Goal: Check status: Check status

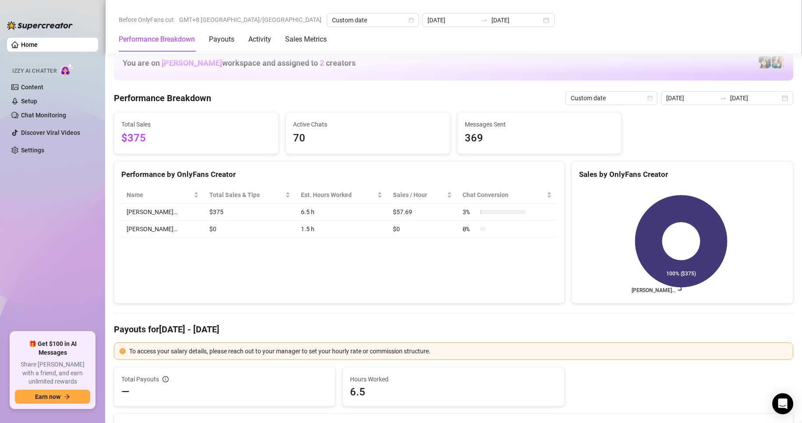
scroll to position [1095, 0]
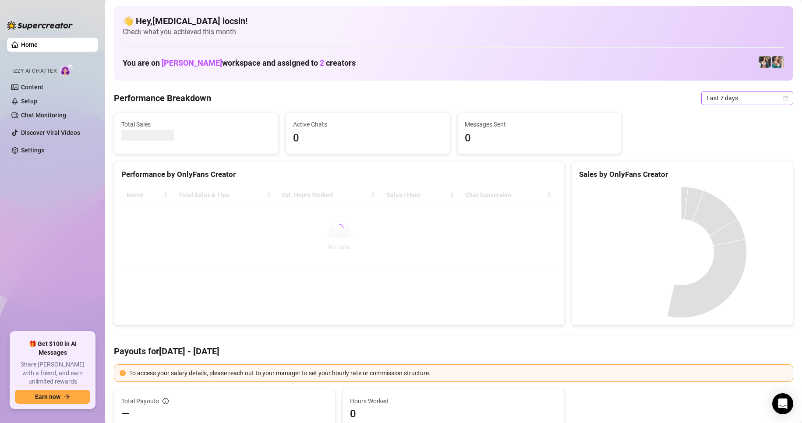
click at [728, 100] on span "Last 7 days" at bounding box center [747, 98] width 81 height 13
click at [726, 172] on div "Custom date" at bounding box center [740, 172] width 78 height 10
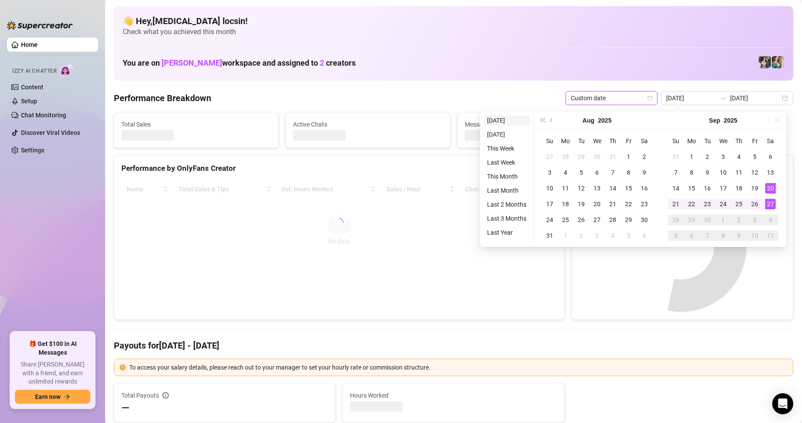
type input "[DATE]"
click at [508, 120] on li "[DATE]" at bounding box center [507, 120] width 46 height 11
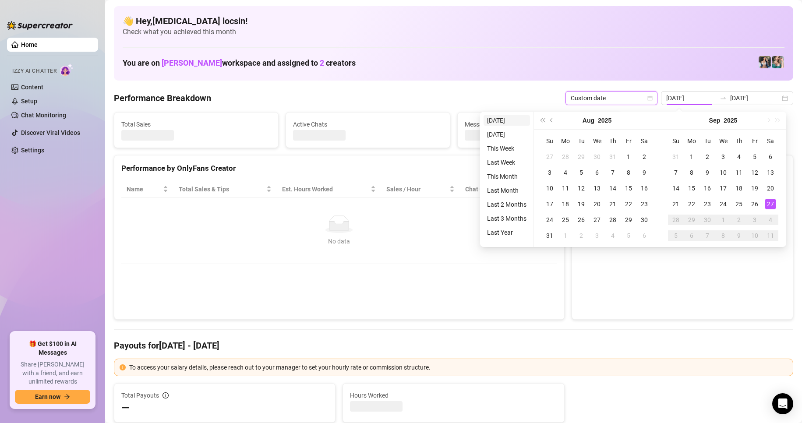
type input "[DATE]"
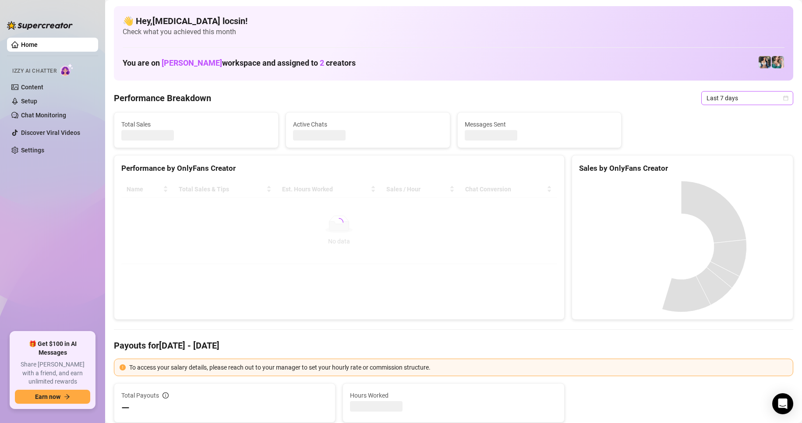
click at [719, 104] on span "Last 7 days" at bounding box center [747, 98] width 81 height 13
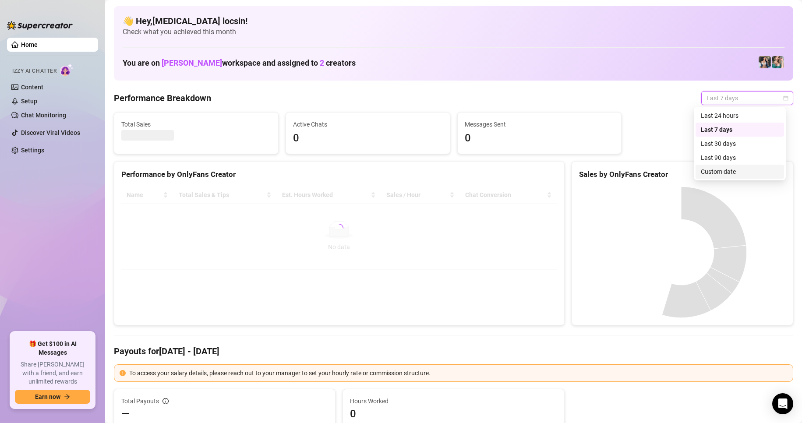
click at [713, 172] on div "Custom date" at bounding box center [740, 172] width 78 height 10
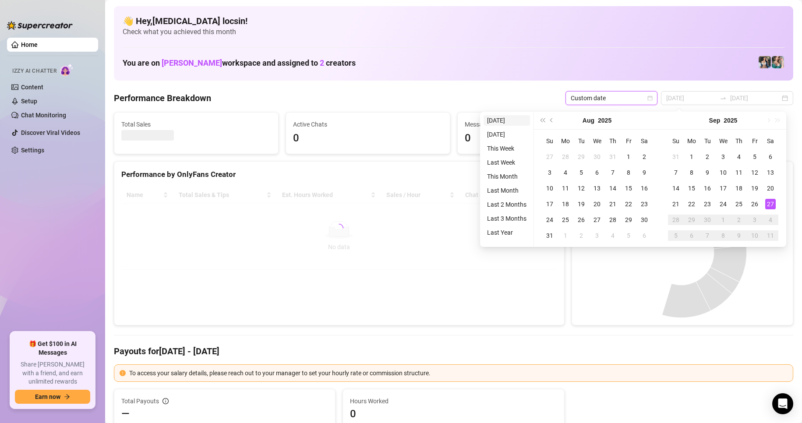
type input "[DATE]"
click at [491, 120] on li "[DATE]" at bounding box center [507, 120] width 46 height 11
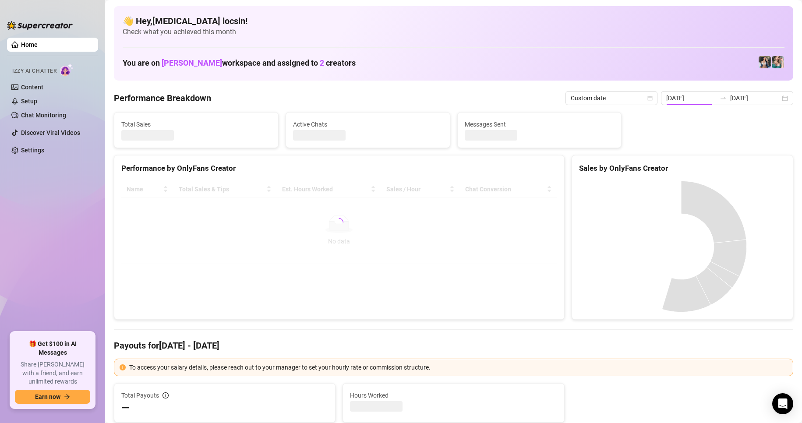
type input "[DATE]"
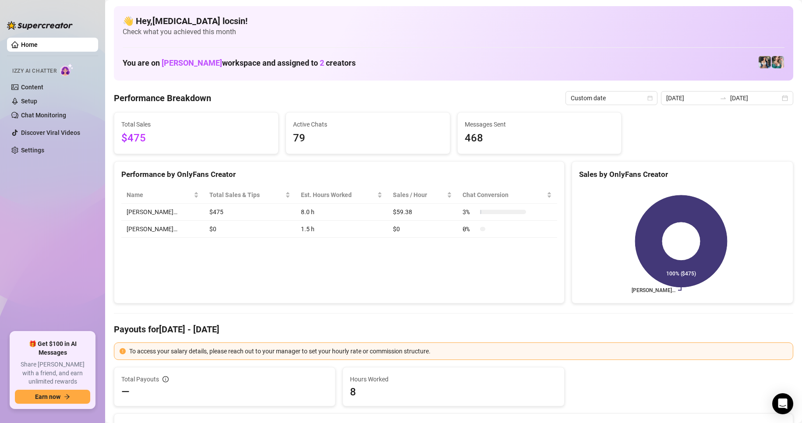
click at [204, 177] on div "Performance by OnlyFans Creator" at bounding box center [339, 175] width 436 height 12
